Goal: Task Accomplishment & Management: Use online tool/utility

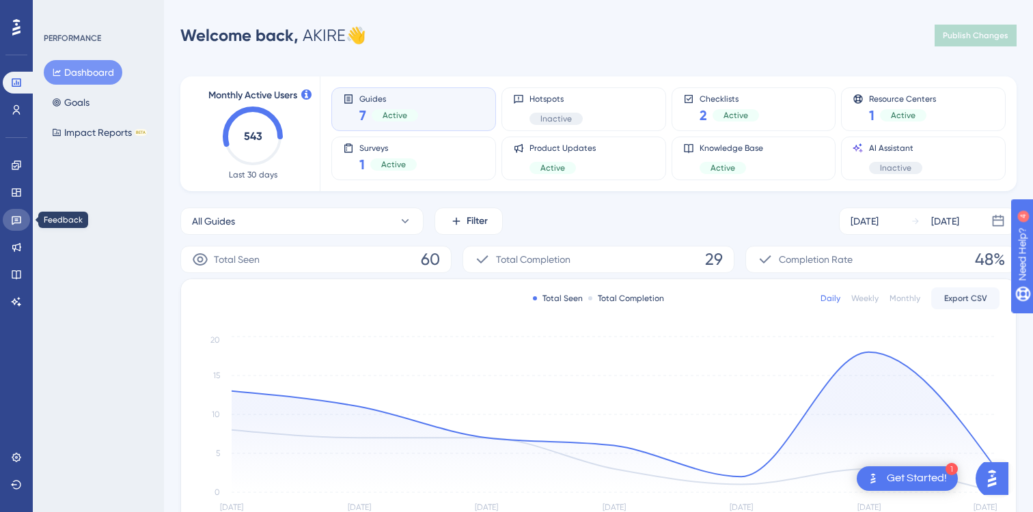
click at [17, 211] on link at bounding box center [16, 220] width 27 height 22
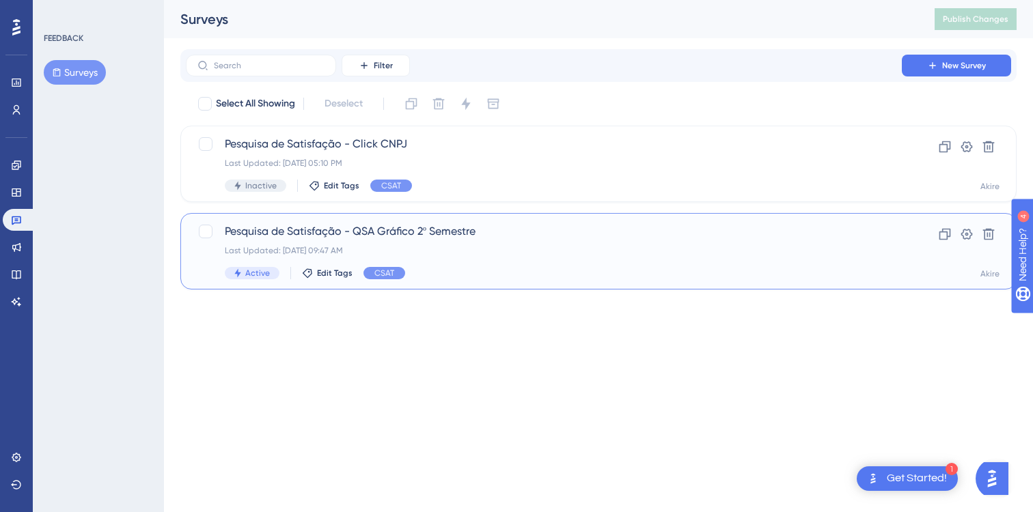
click at [456, 231] on span "Pesquisa de Satisfação - QSA Gráfico 2º Semestre" at bounding box center [544, 231] width 638 height 16
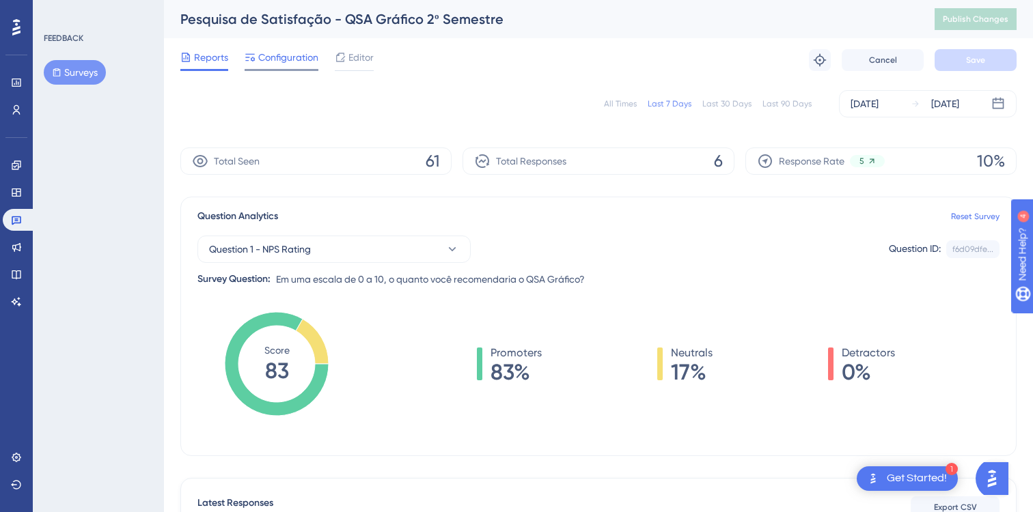
click at [293, 57] on span "Configuration" at bounding box center [288, 57] width 60 height 16
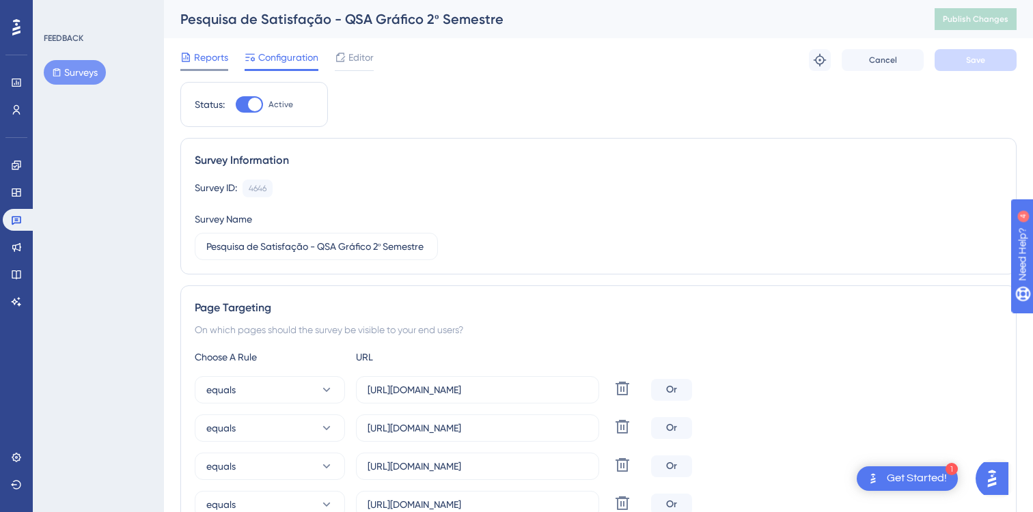
click at [201, 52] on span "Reports" at bounding box center [211, 57] width 34 height 16
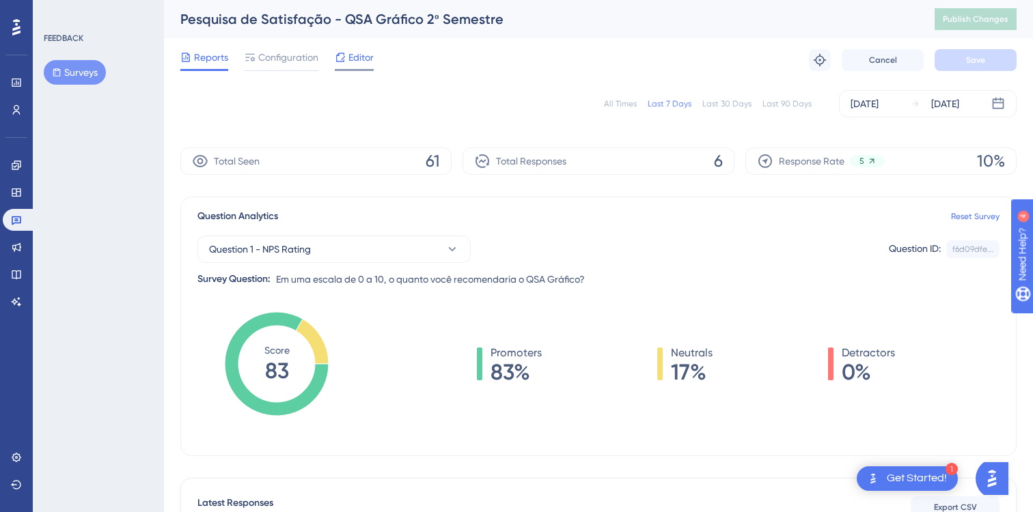
click at [361, 66] on div "Editor" at bounding box center [354, 60] width 39 height 22
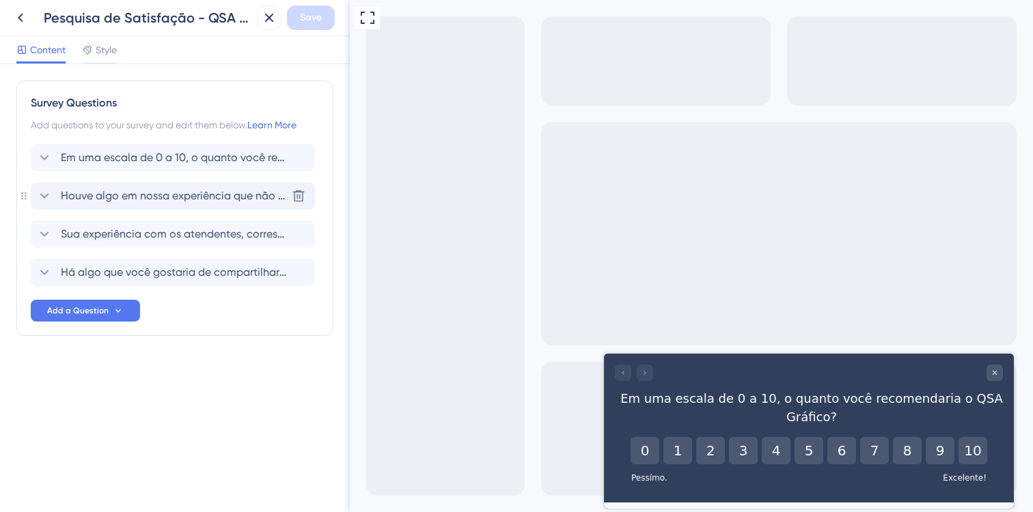
click at [159, 195] on span "Houve algo em nossa experiência que não antigiram suas expectativas? Poderia no…" at bounding box center [173, 196] width 225 height 16
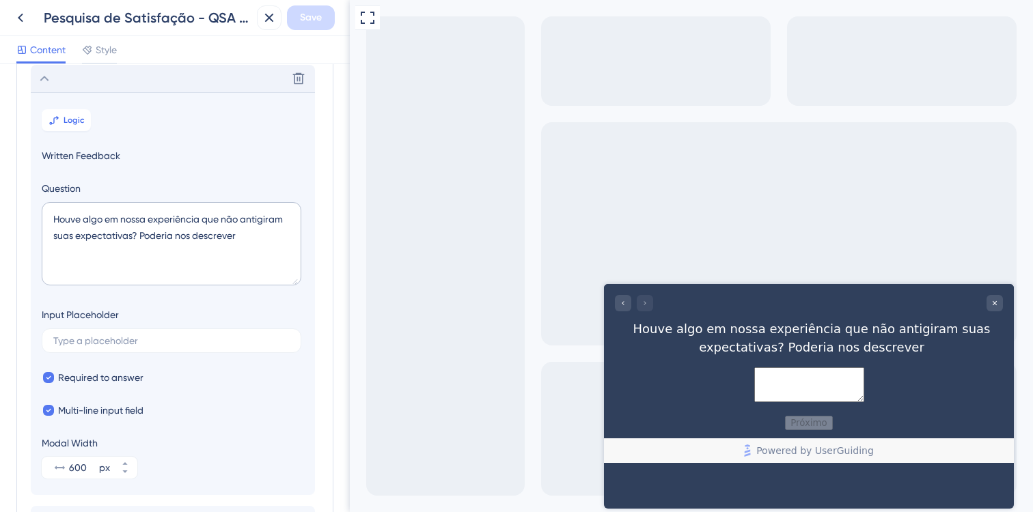
scroll to position [118, 0]
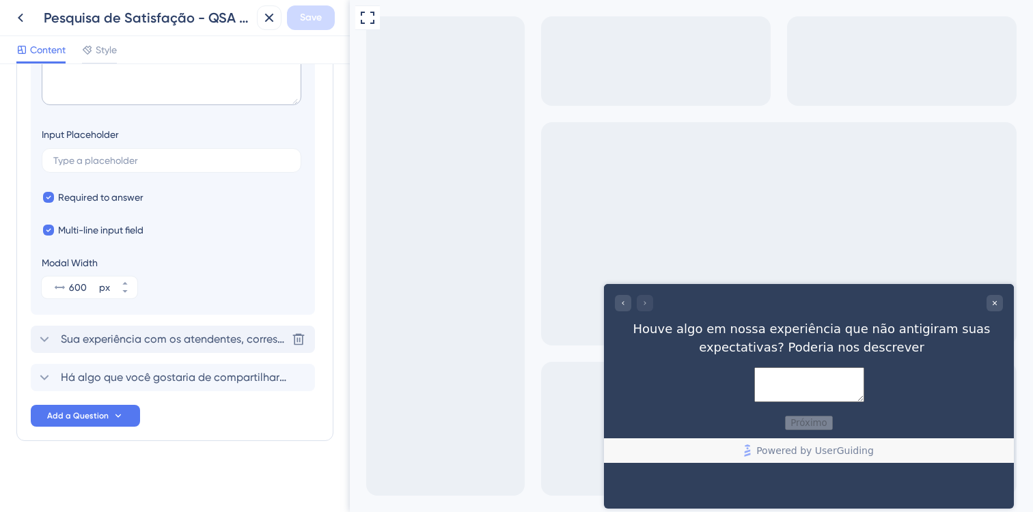
click at [120, 336] on span "Sua experiência com os atendentes, correspondem as suas expectativas?" at bounding box center [173, 339] width 225 height 16
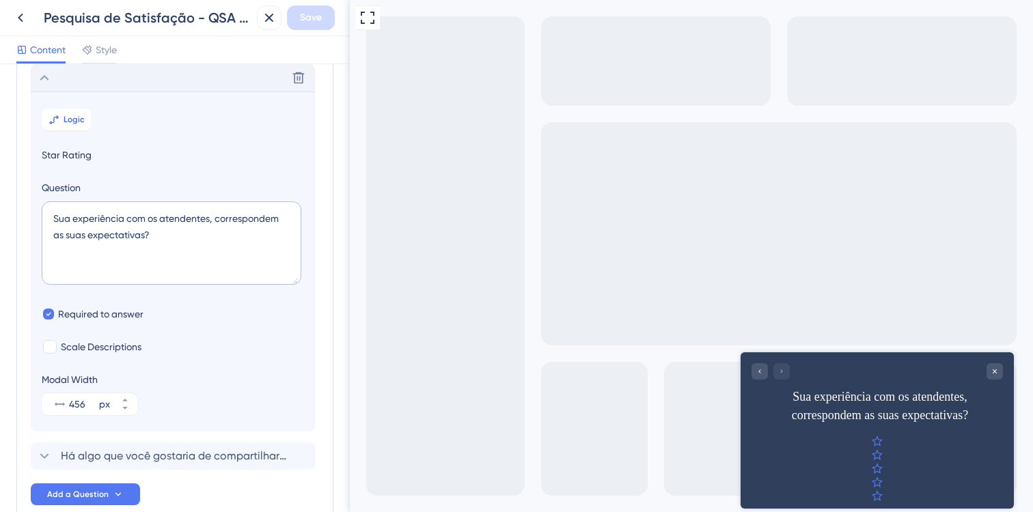
scroll to position [235, 0]
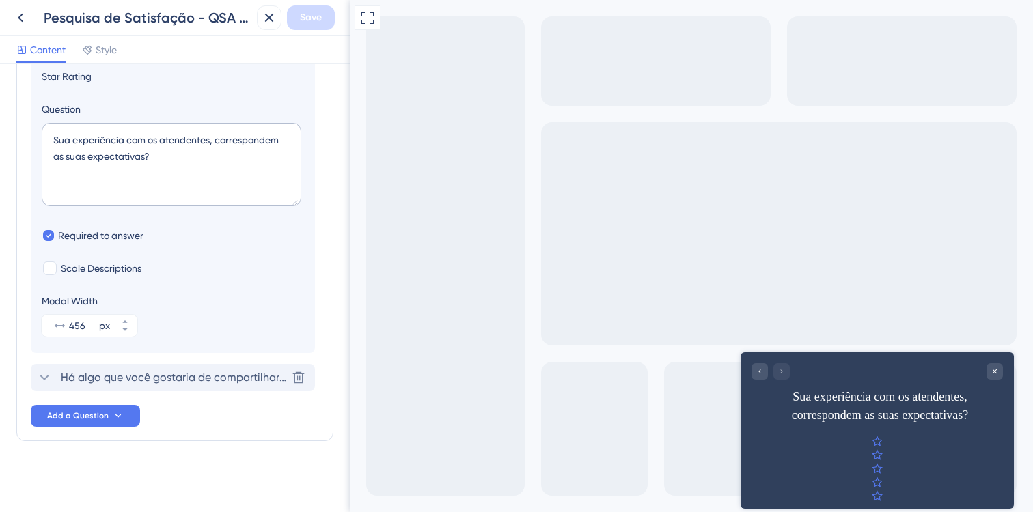
click at [174, 378] on span "Há algo que você gostaria de compartilhar sobre sua experiência conosco?" at bounding box center [173, 377] width 225 height 16
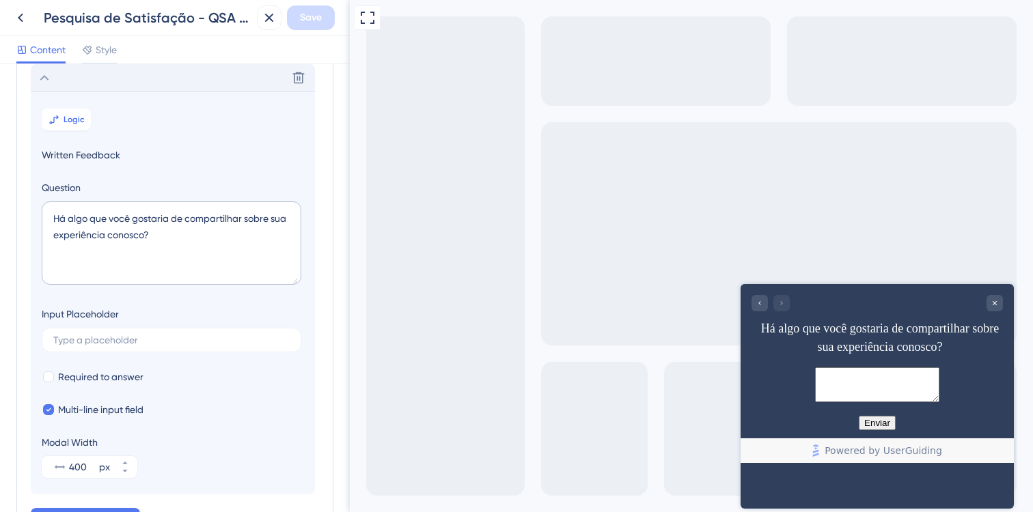
scroll to position [0, 0]
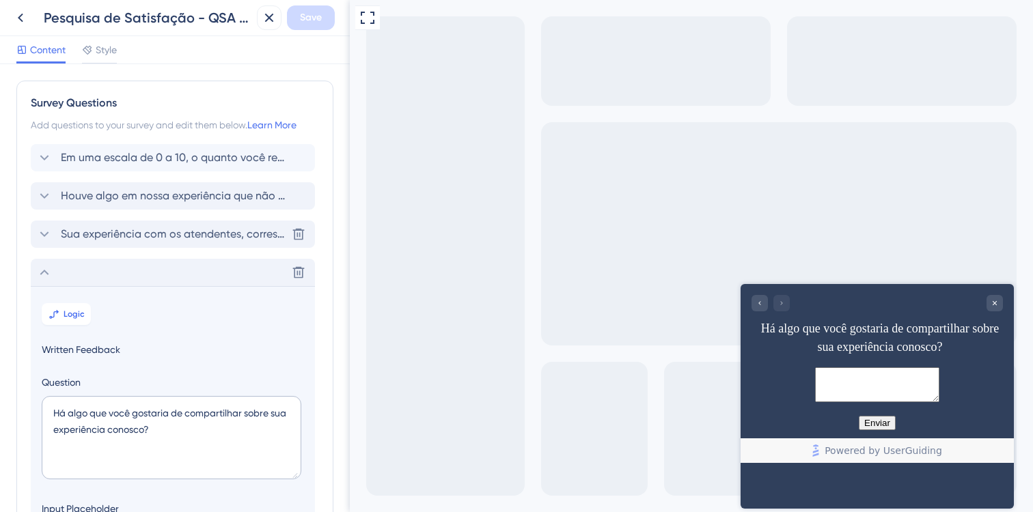
click at [82, 227] on span "Sua experiência com os atendentes, correspondem as suas expectativas?" at bounding box center [173, 234] width 225 height 16
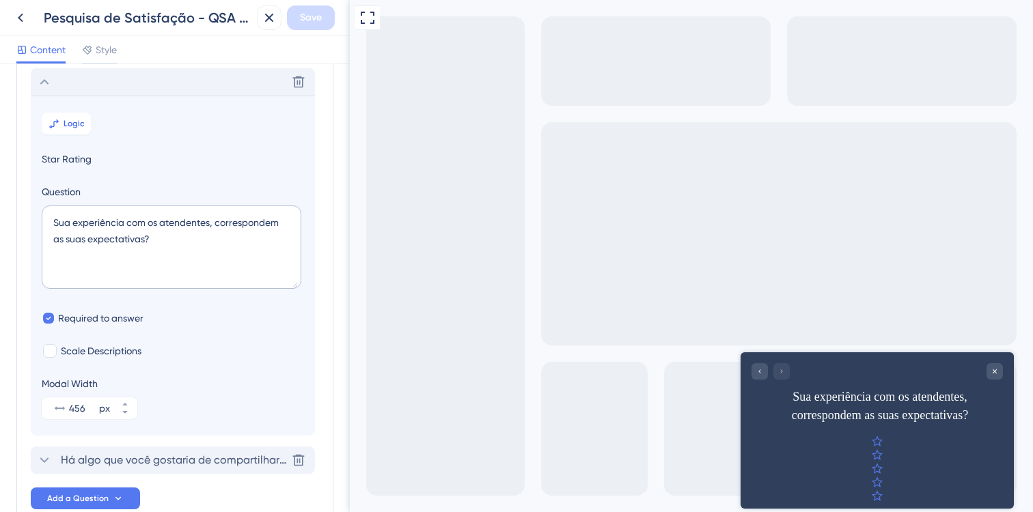
scroll to position [156, 0]
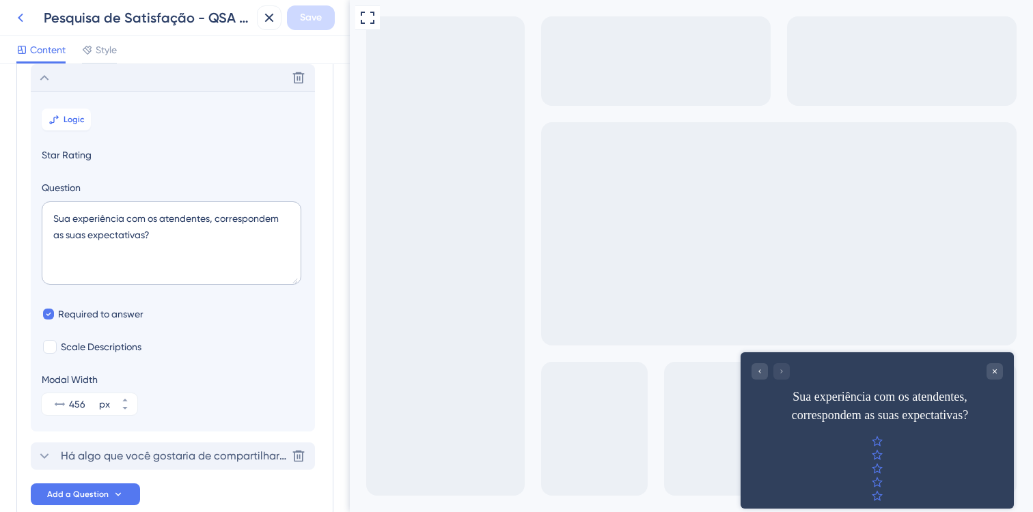
click at [18, 16] on icon at bounding box center [20, 18] width 5 height 9
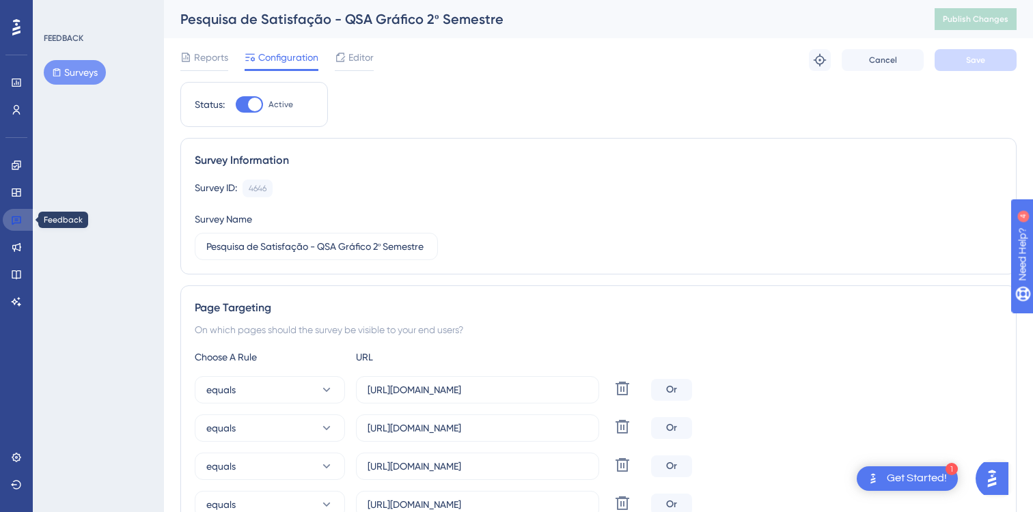
click at [14, 220] on icon at bounding box center [16, 219] width 11 height 11
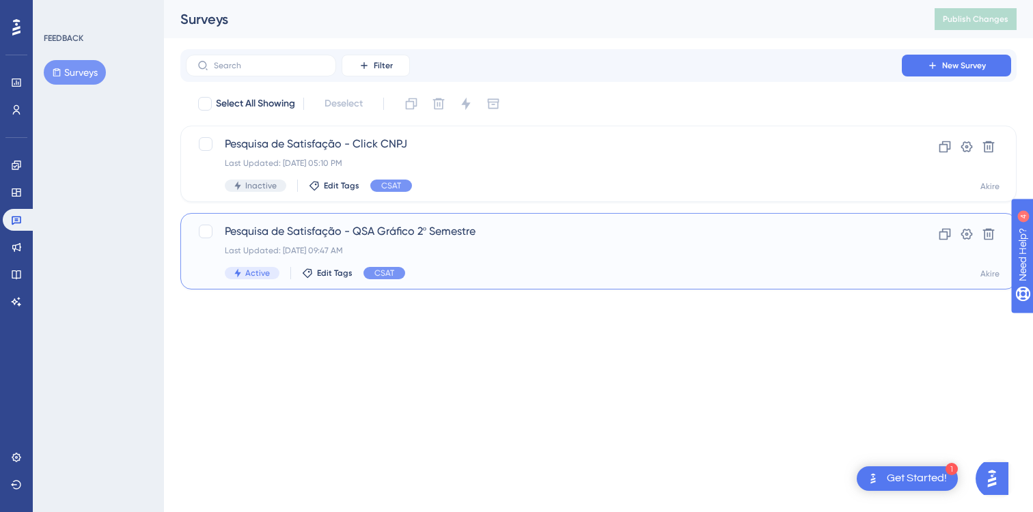
click at [439, 232] on span "Pesquisa de Satisfação - QSA Gráfico 2º Semestre" at bounding box center [544, 231] width 638 height 16
